Goal: Transaction & Acquisition: Subscribe to service/newsletter

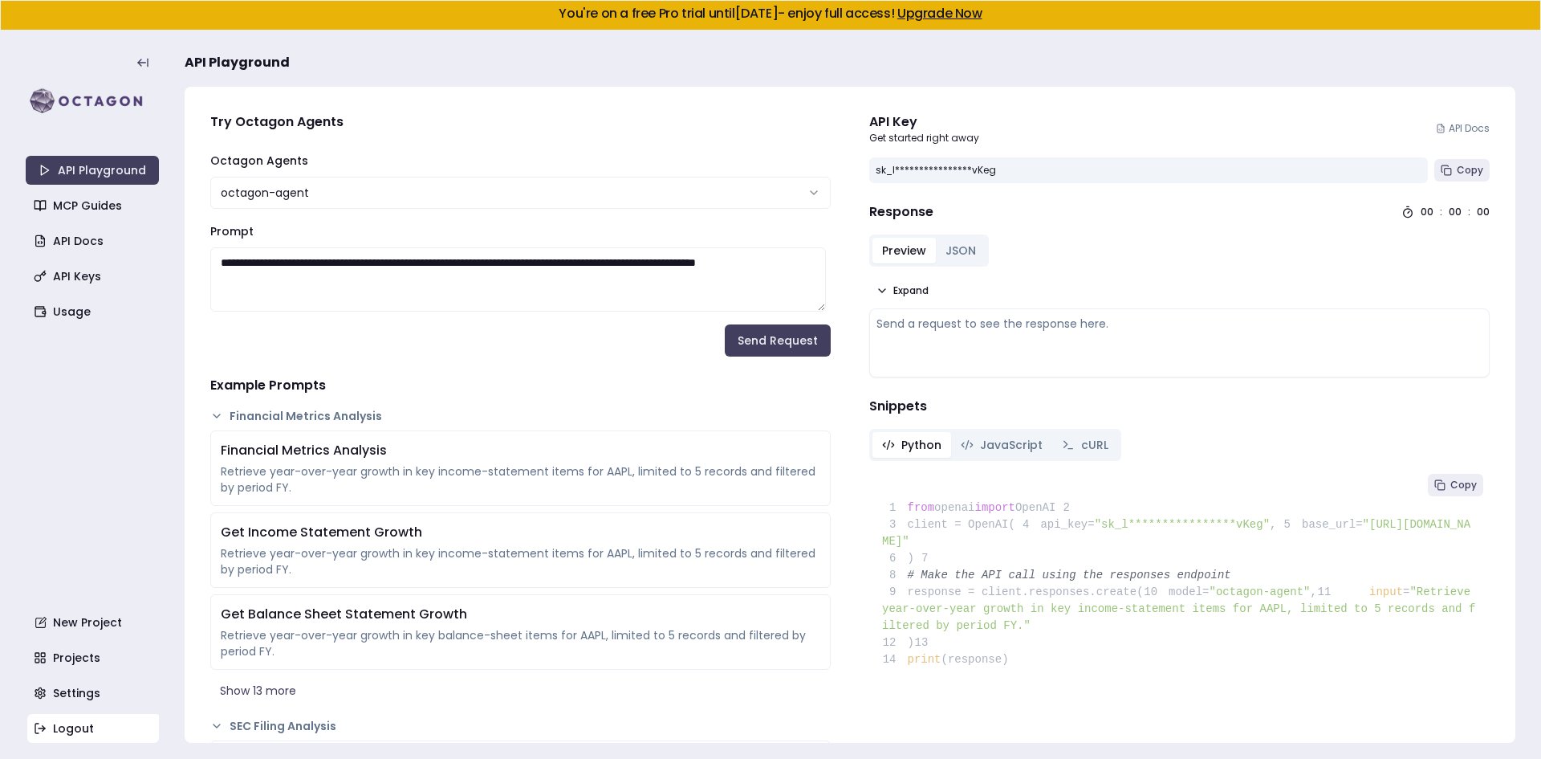
click at [85, 735] on link "Logout" at bounding box center [93, 728] width 133 height 29
